Goal: Information Seeking & Learning: Learn about a topic

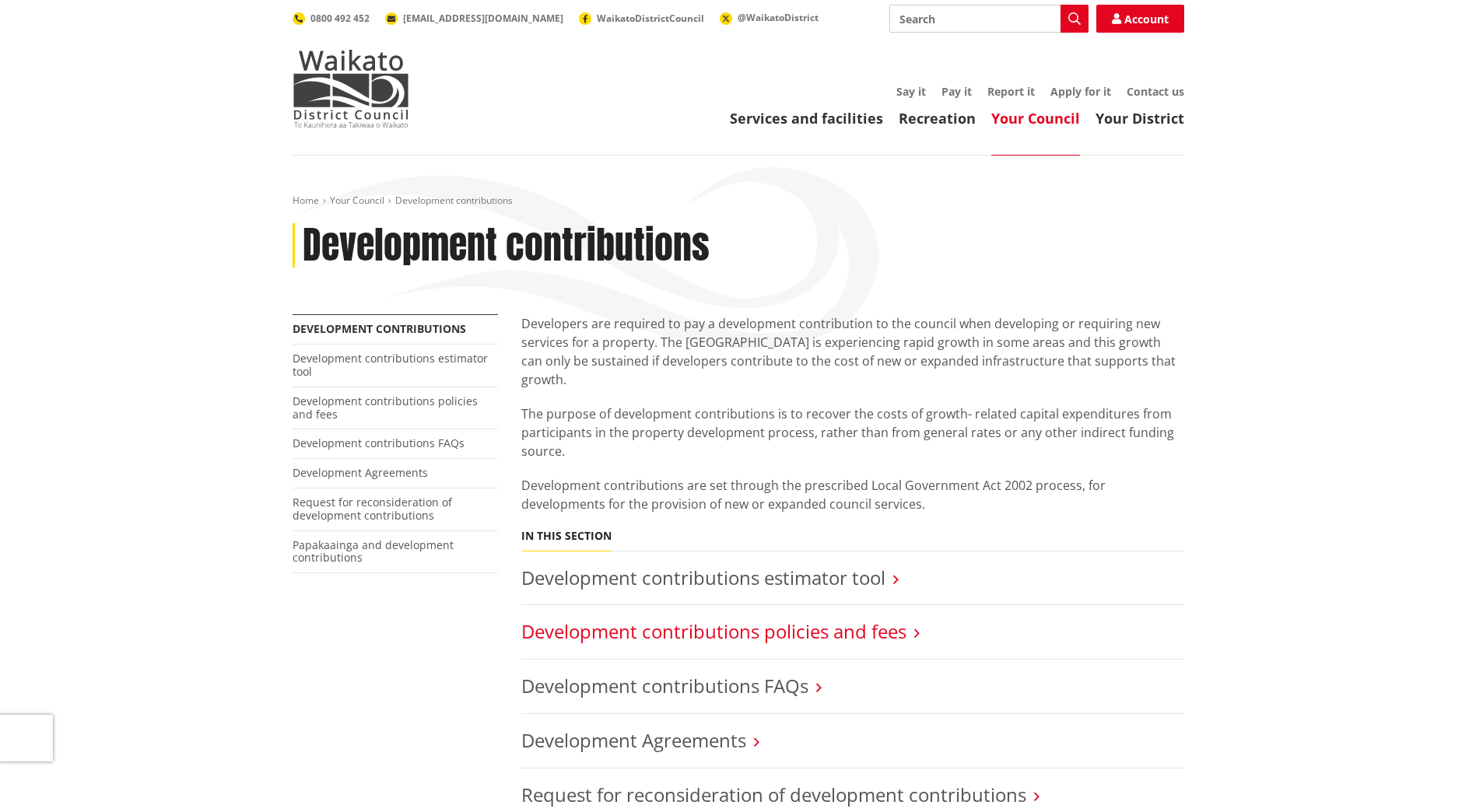
click at [744, 618] on link "Development contributions policies and fees" at bounding box center [713, 630] width 385 height 25
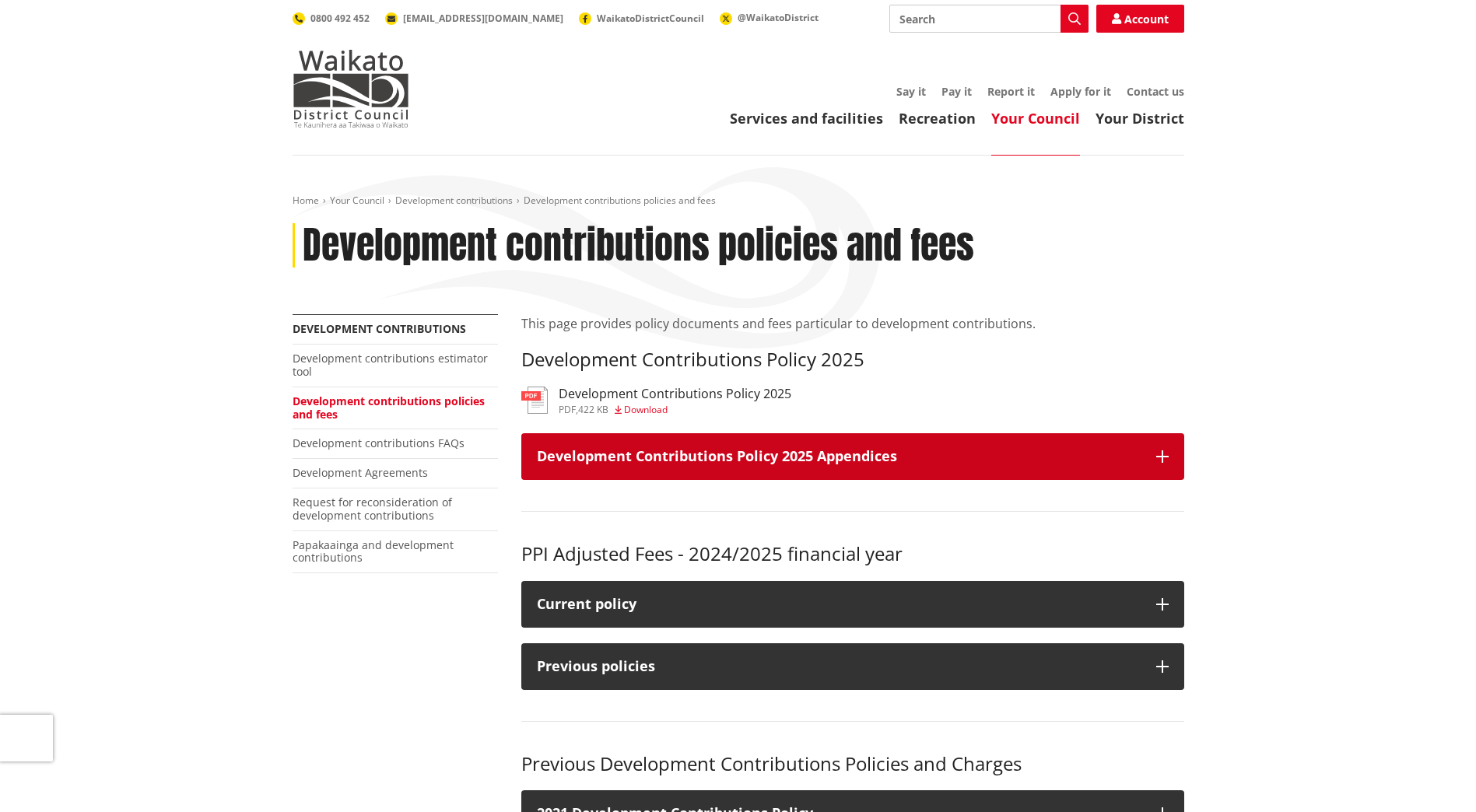
click at [1169, 459] on button "Development Contributions Policy 2025 Appendices" at bounding box center [852, 456] width 663 height 47
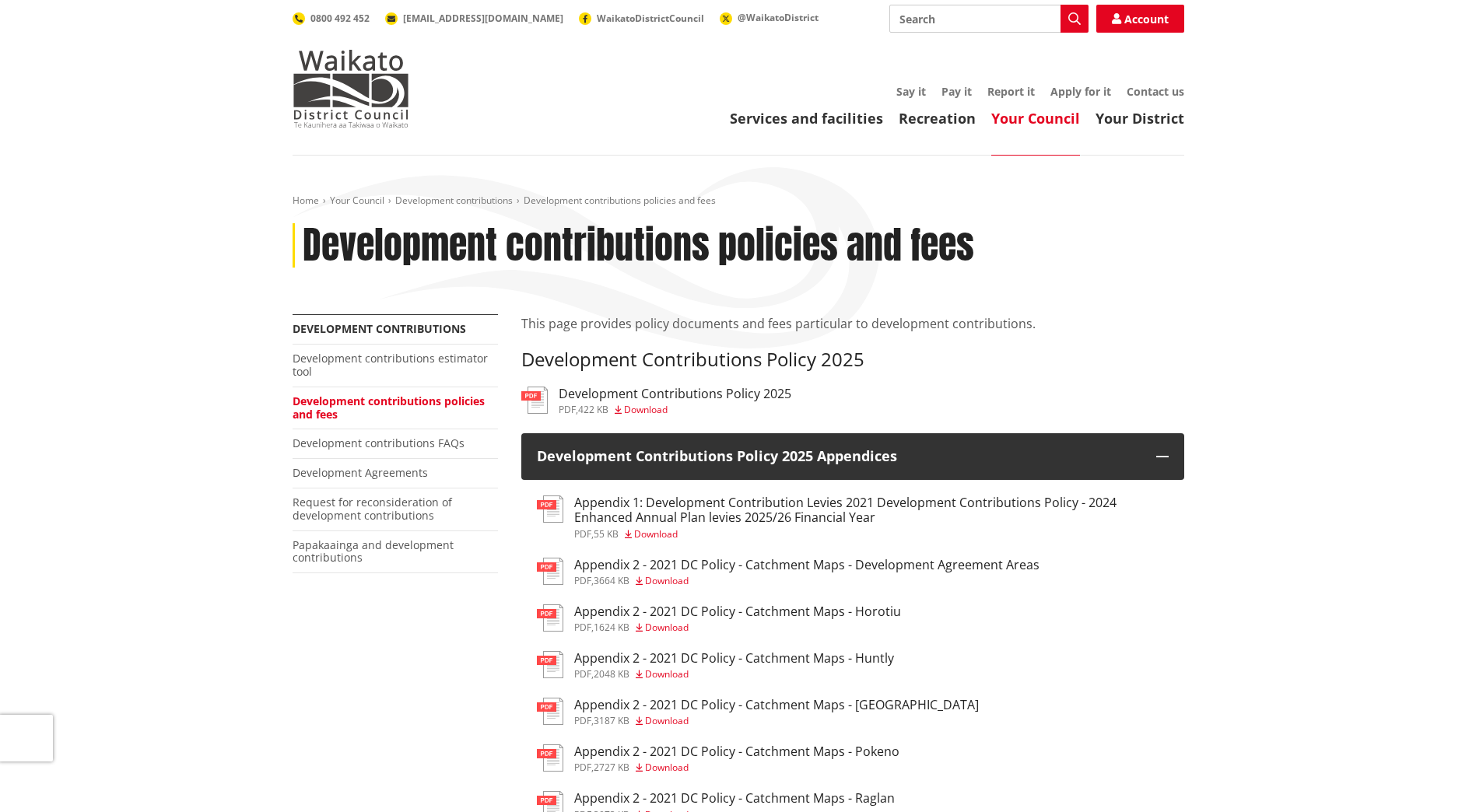
click at [726, 393] on h3 "Development Contributions Policy 2025" at bounding box center [675, 394] width 232 height 15
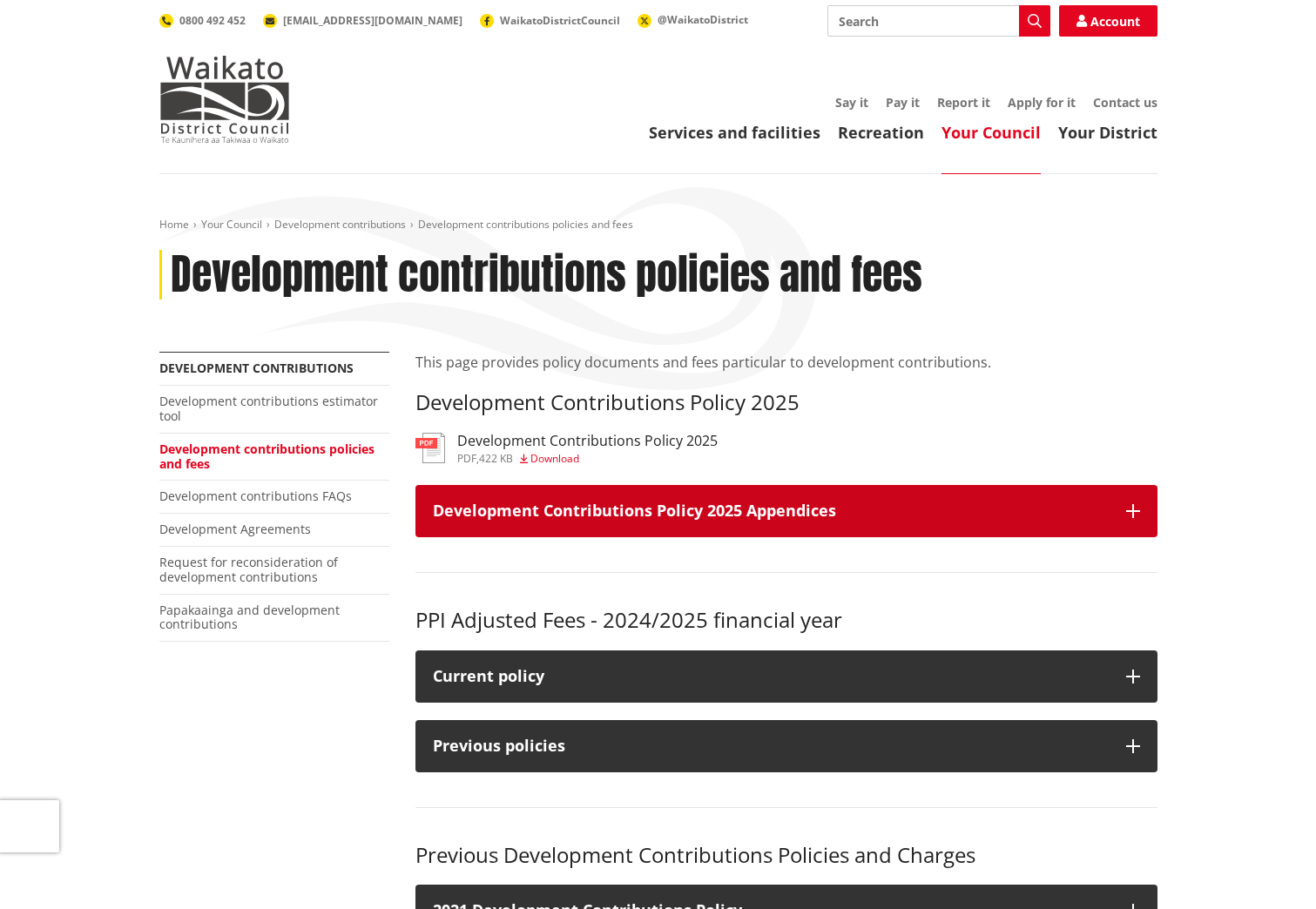
click at [1124, 501] on button "Development Contributions Policy 2025 Appendices" at bounding box center [786, 511] width 742 height 52
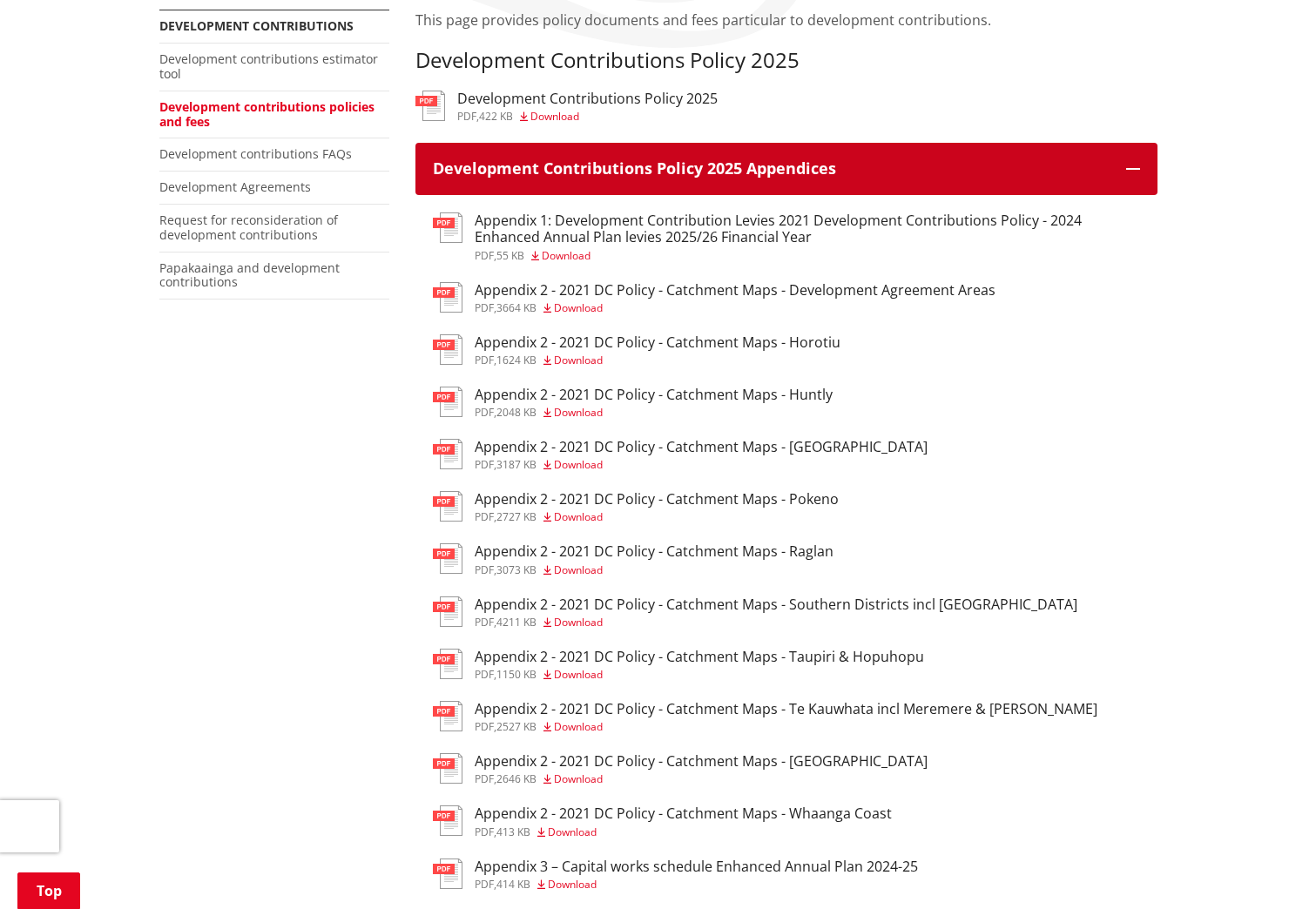
scroll to position [349, 0]
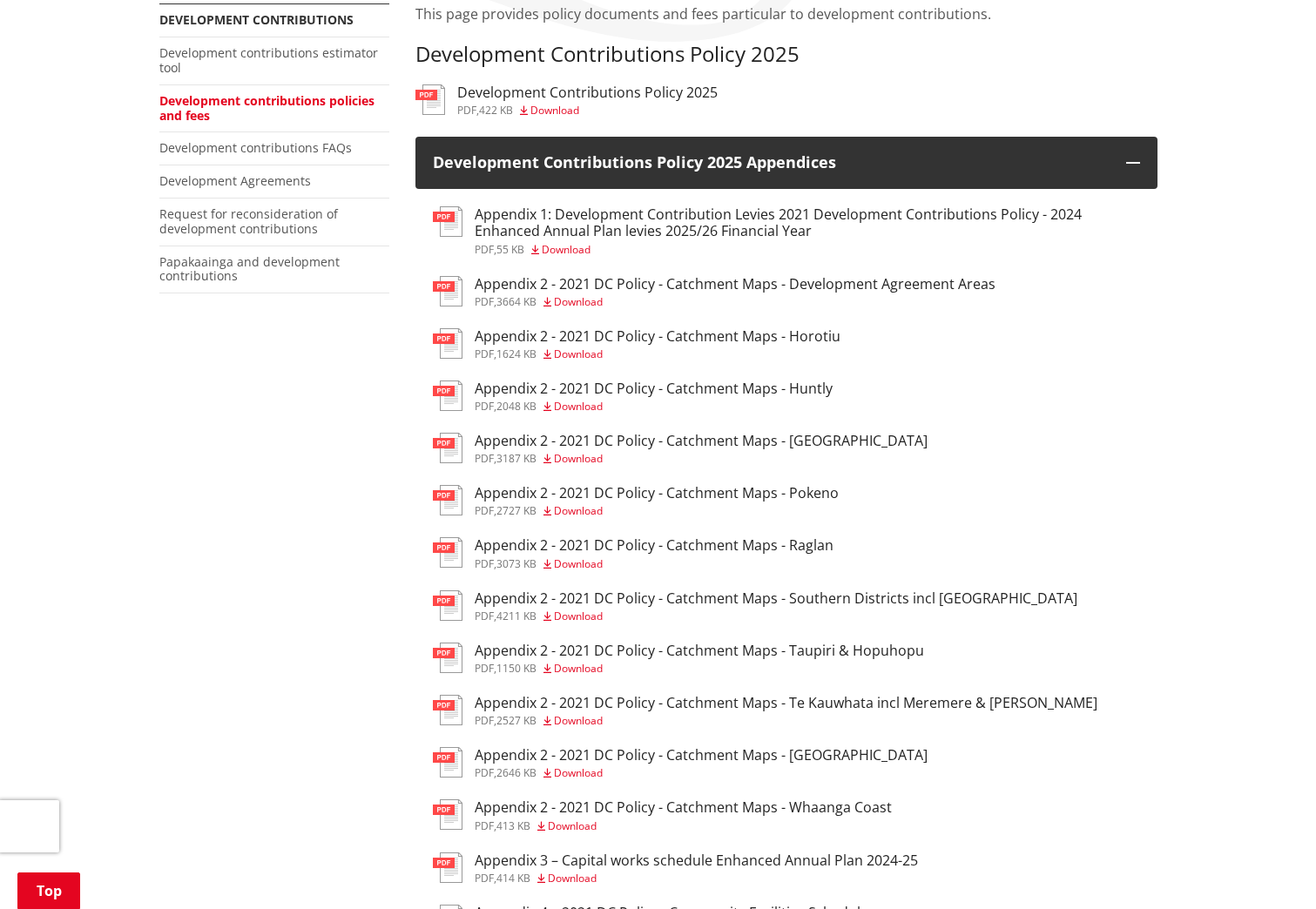
click at [781, 752] on h3 "Appendix 2 - 2021 DC Policy - Catchment Maps - [GEOGRAPHIC_DATA]" at bounding box center [701, 755] width 453 height 16
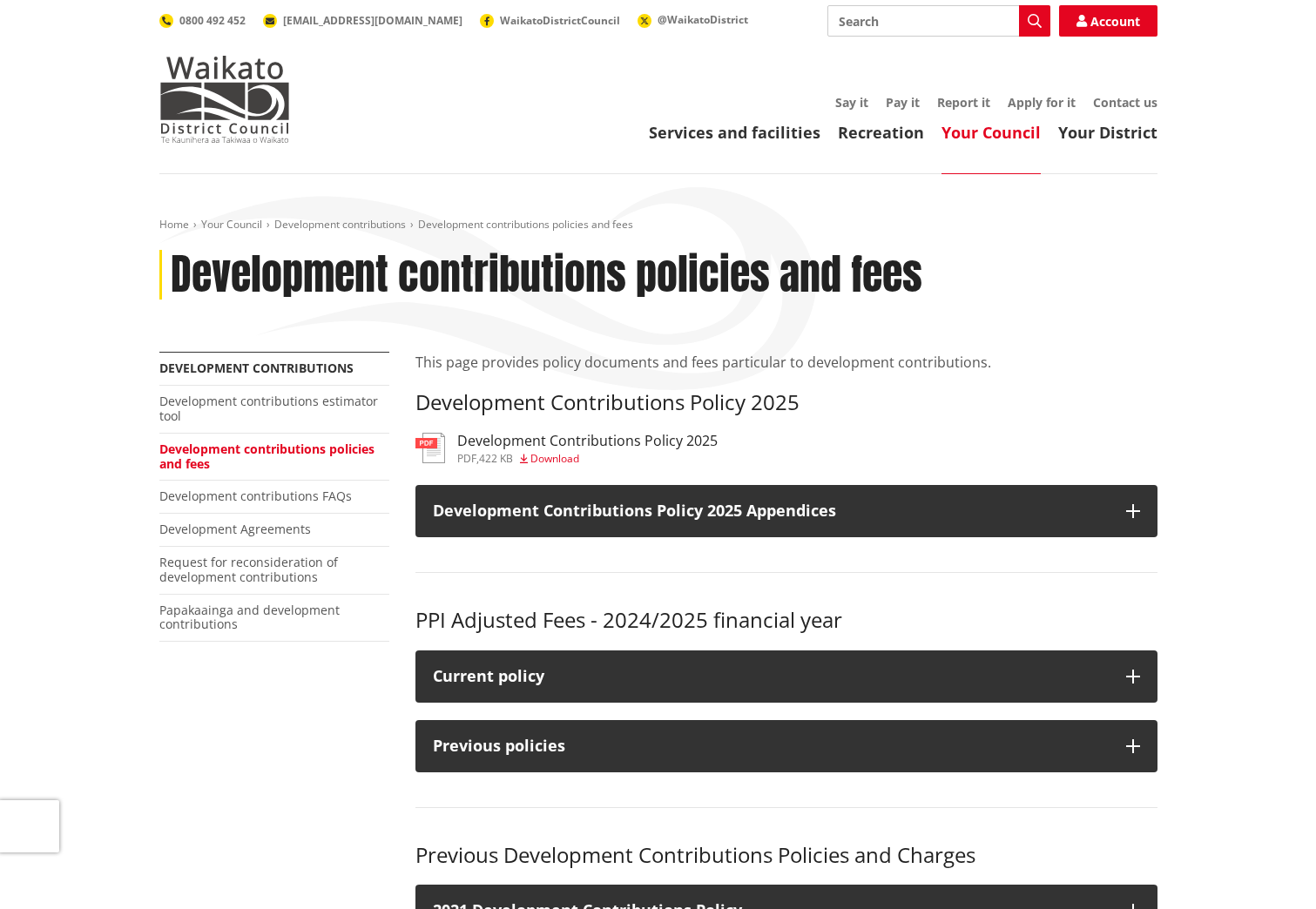
scroll to position [349, 0]
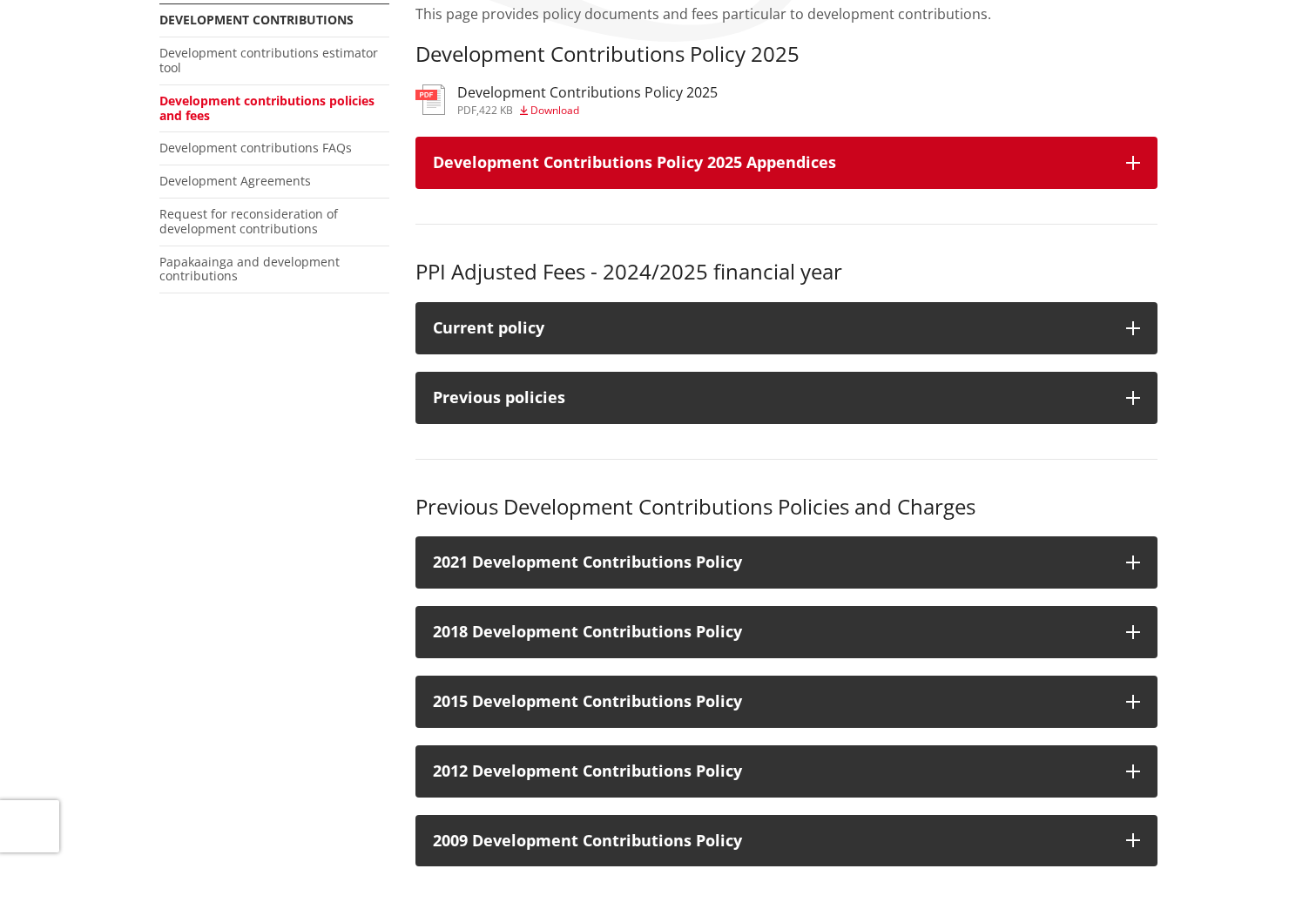
click at [1126, 162] on icon "button" at bounding box center [1132, 162] width 14 height 14
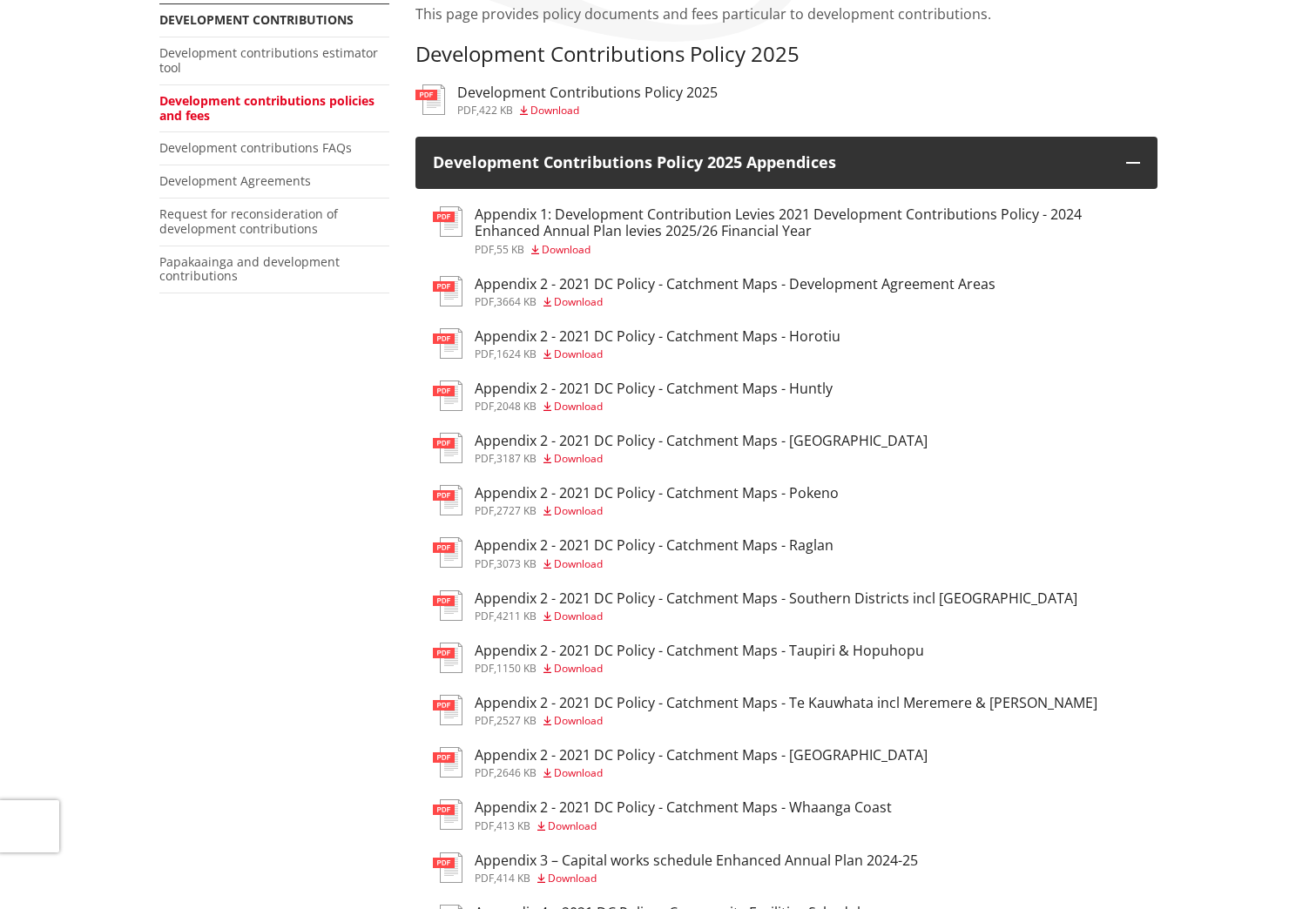
click at [557, 90] on h3 "Development Contributions Policy 2025" at bounding box center [588, 92] width 260 height 16
